Goal: Task Accomplishment & Management: Manage account settings

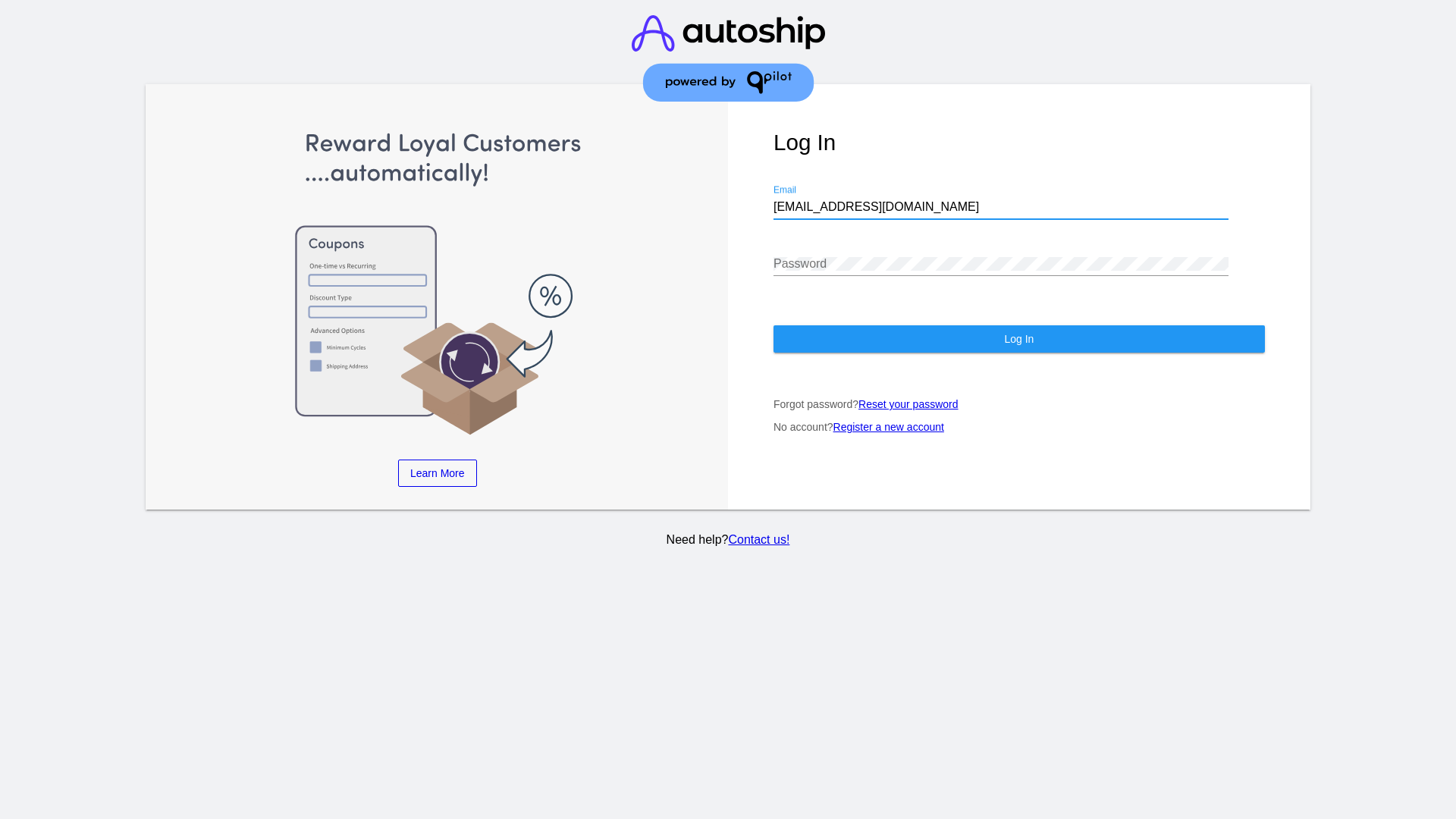
type input "jr@patternsinthecloud.com"
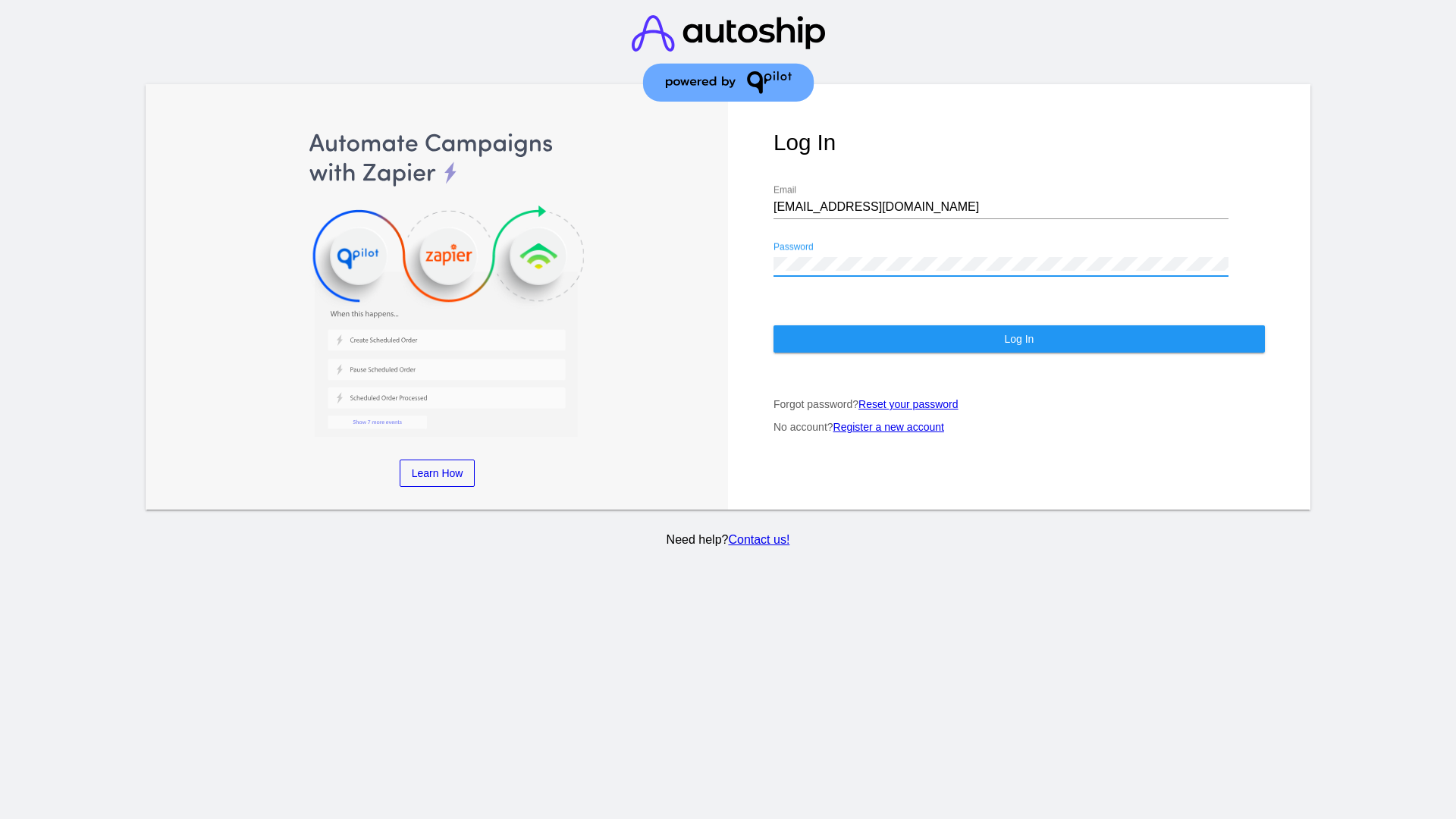
click at [1018, 339] on span "Log In" at bounding box center [1018, 338] width 30 height 12
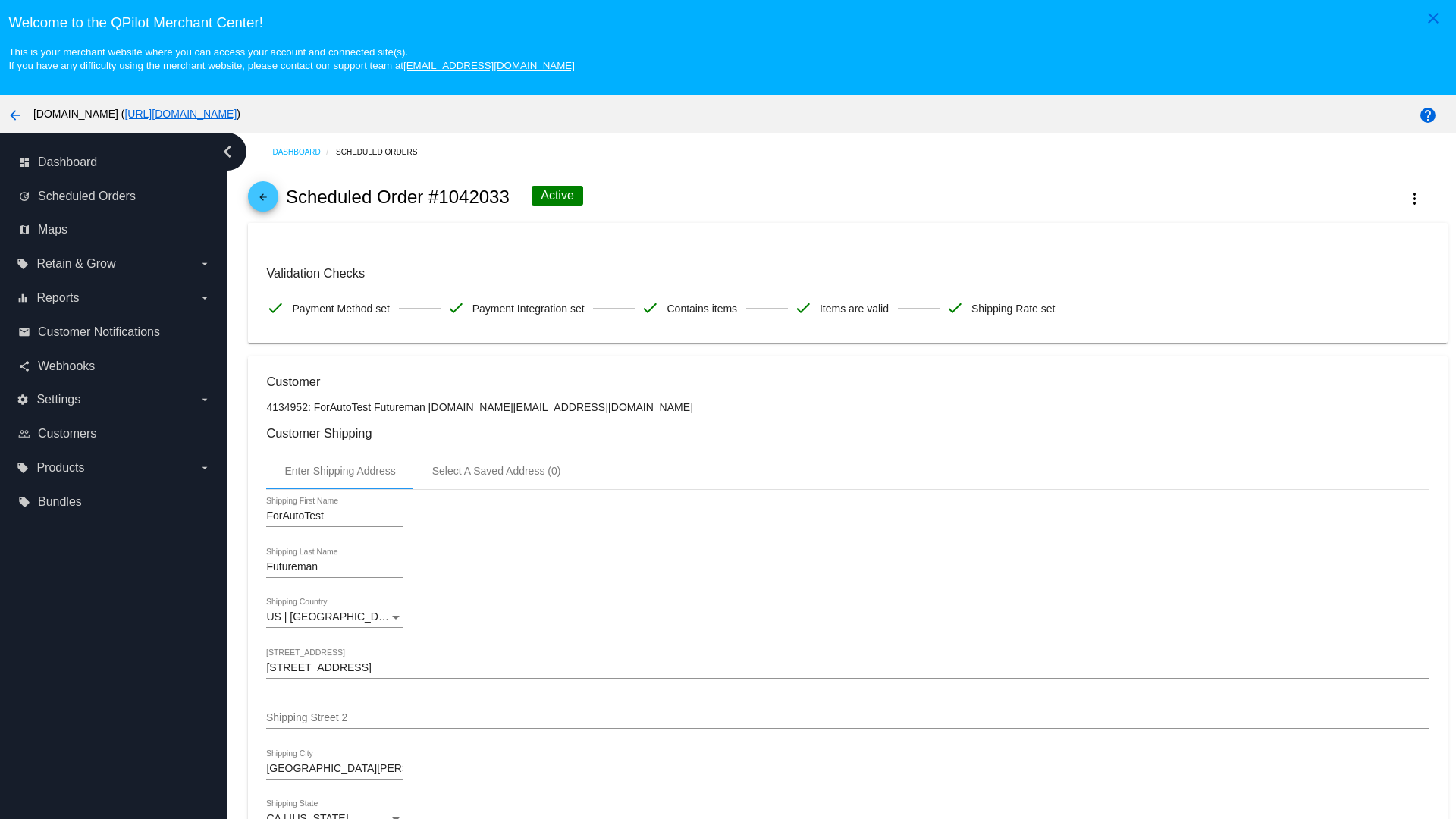
scroll to position [996, 0]
